Goal: Task Accomplishment & Management: Use online tool/utility

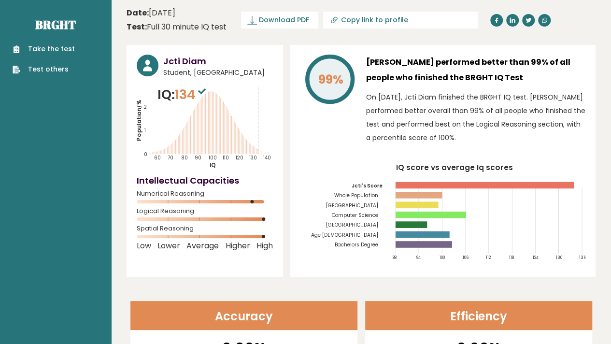
click at [419, 201] on rect at bounding box center [416, 204] width 43 height 7
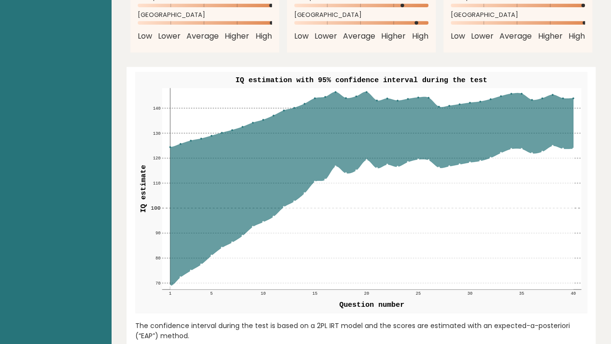
scroll to position [1031, 0]
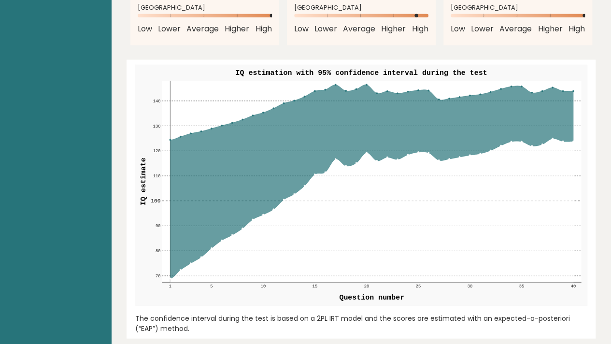
click at [445, 223] on icon at bounding box center [371, 210] width 403 height 143
click at [377, 275] on icon at bounding box center [371, 210] width 403 height 143
click at [456, 218] on icon at bounding box center [371, 210] width 403 height 143
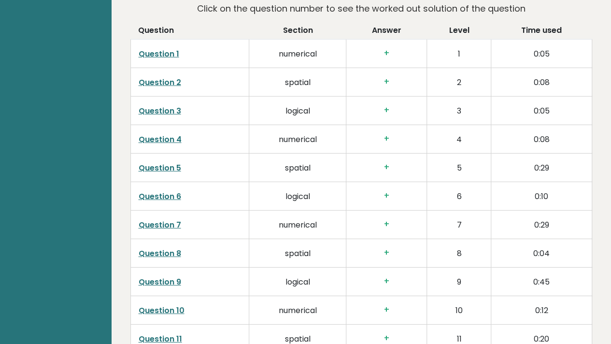
scroll to position [1414, 0]
click at [159, 54] on td "Question 1" at bounding box center [189, 53] width 119 height 28
click at [160, 50] on link "Question 1" at bounding box center [159, 53] width 41 height 11
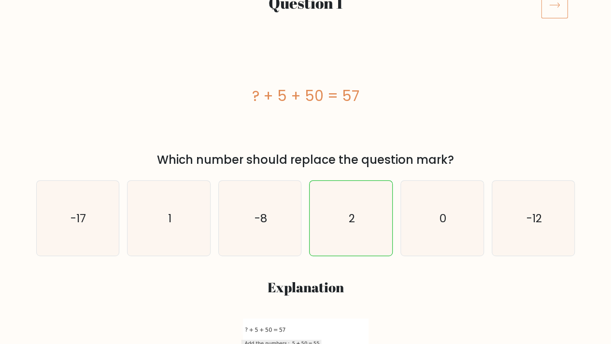
scroll to position [144, 0]
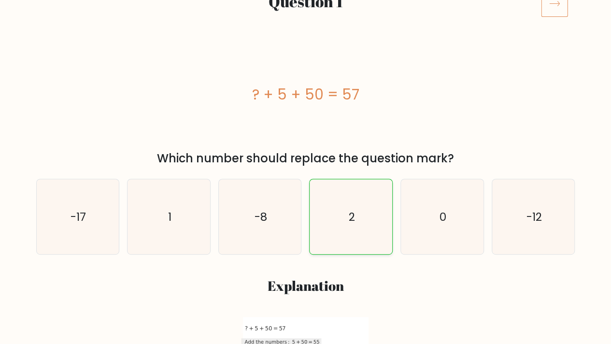
click at [351, 214] on text "2" at bounding box center [352, 216] width 6 height 15
click at [306, 33] on input "d. 2" at bounding box center [306, 30] width 0 height 5
radio input "true"
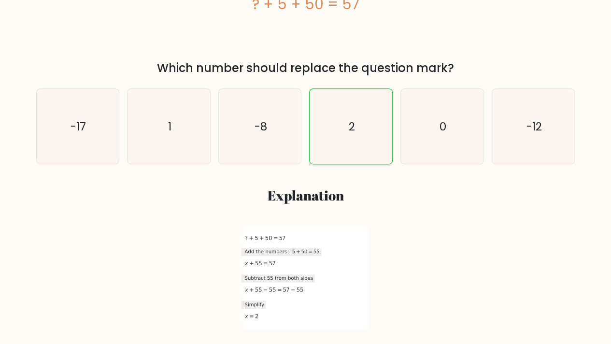
scroll to position [0, 0]
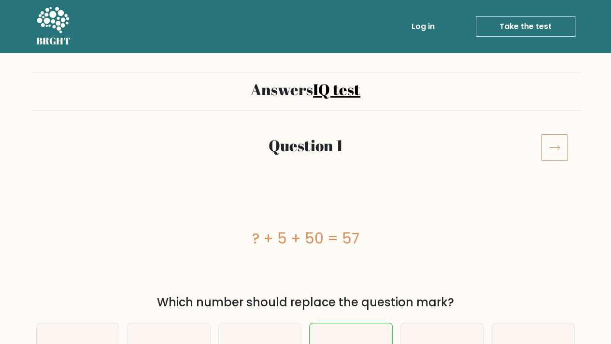
click at [56, 36] on h5 "BRGHT" at bounding box center [53, 41] width 35 height 12
